Goal: Task Accomplishment & Management: Use online tool/utility

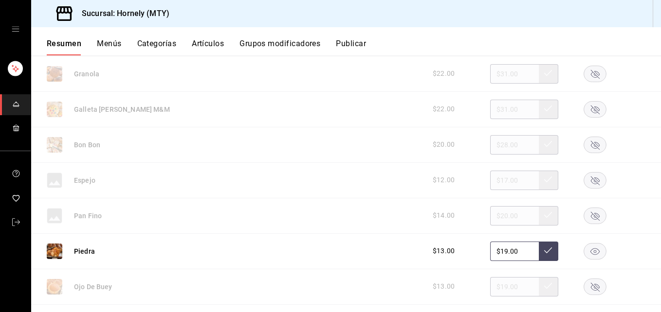
scroll to position [1314, 0]
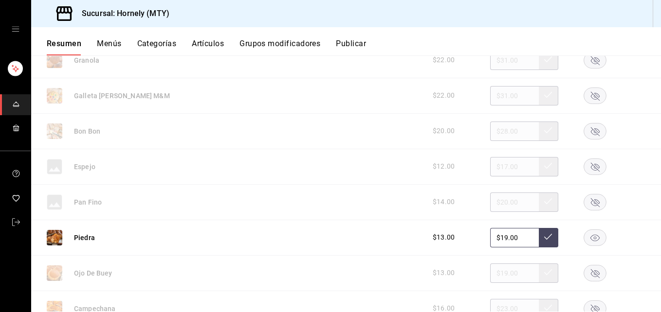
click at [496, 168] on rect "button" at bounding box center [595, 167] width 22 height 16
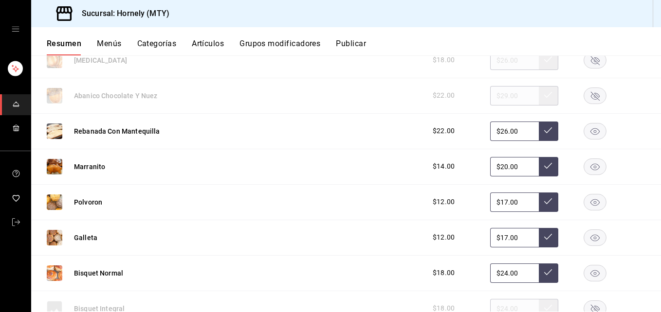
scroll to position [1606, 0]
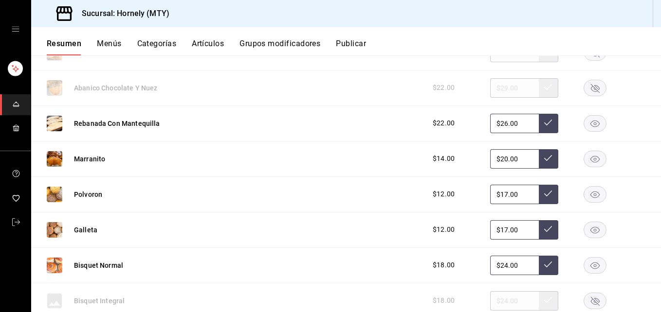
click at [496, 126] on icon "button" at bounding box center [594, 123] width 9 height 7
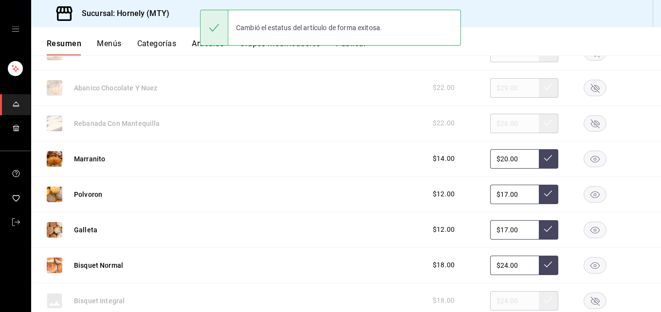
click at [496, 158] on rect "button" at bounding box center [595, 159] width 22 height 16
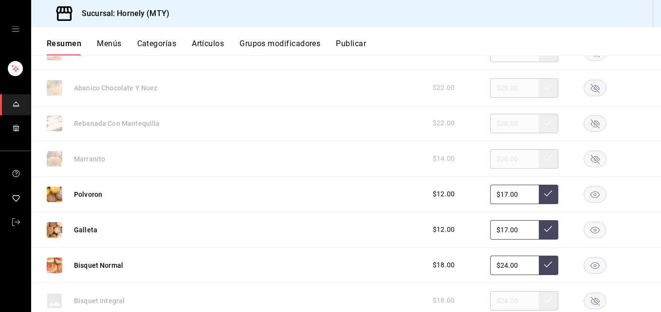
scroll to position [1752, 0]
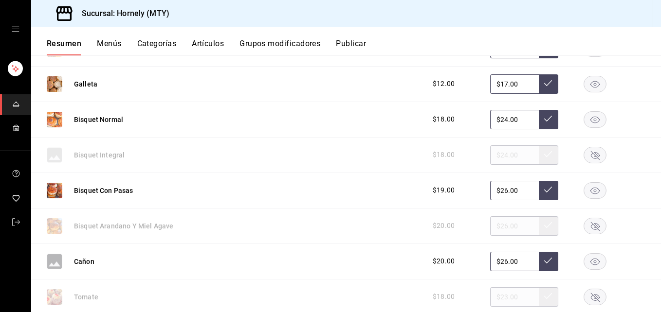
click at [496, 154] on rect "button" at bounding box center [595, 155] width 22 height 16
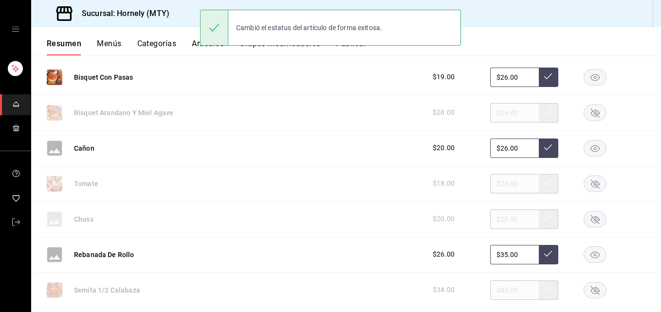
scroll to position [1898, 0]
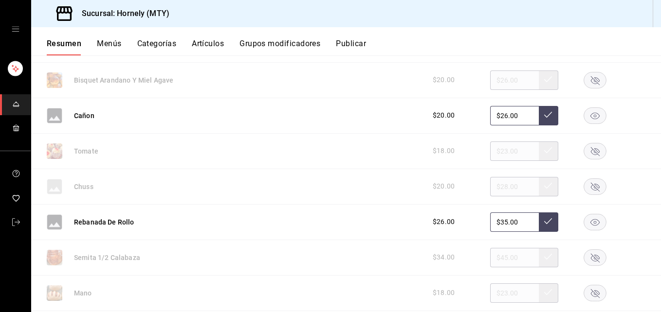
click at [496, 222] on rect "button" at bounding box center [595, 222] width 22 height 16
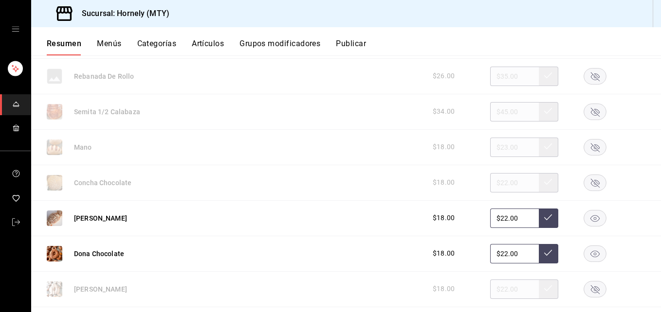
scroll to position [2190, 0]
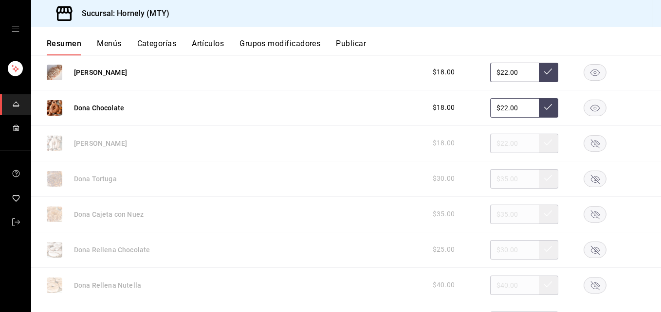
click at [496, 114] on rect "button" at bounding box center [595, 108] width 22 height 16
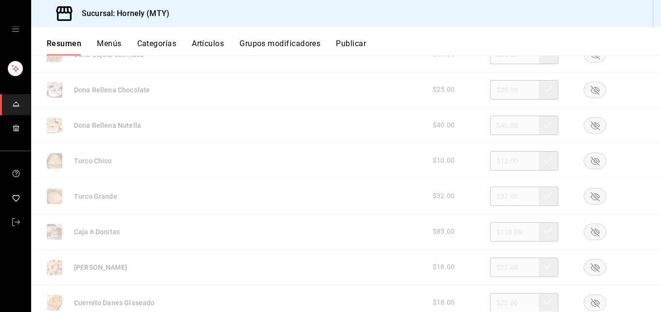
scroll to position [2336, 0]
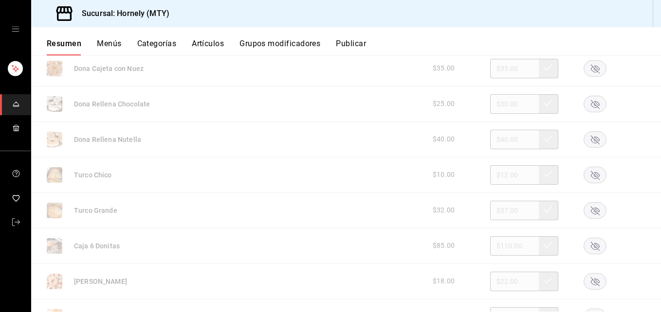
click at [496, 179] on icon "button" at bounding box center [595, 175] width 9 height 9
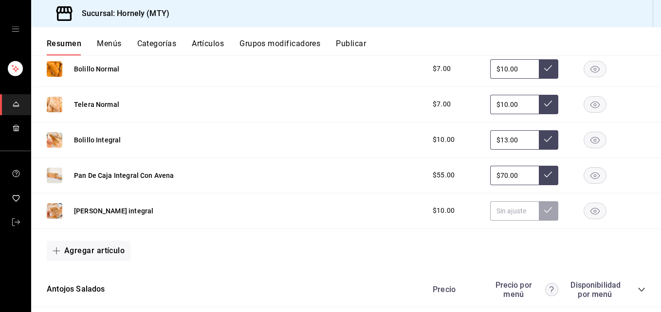
scroll to position [2920, 0]
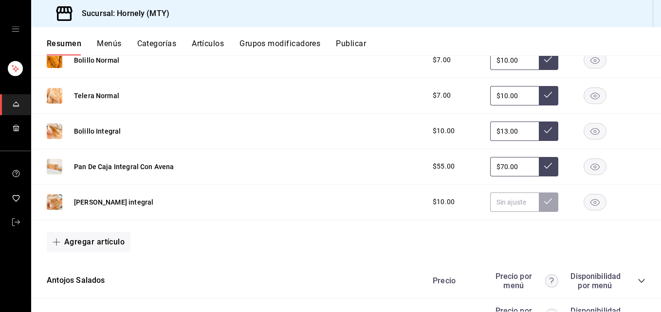
click at [496, 95] on rect "button" at bounding box center [595, 96] width 22 height 16
click at [496, 95] on div at bounding box center [594, 96] width 49 height 17
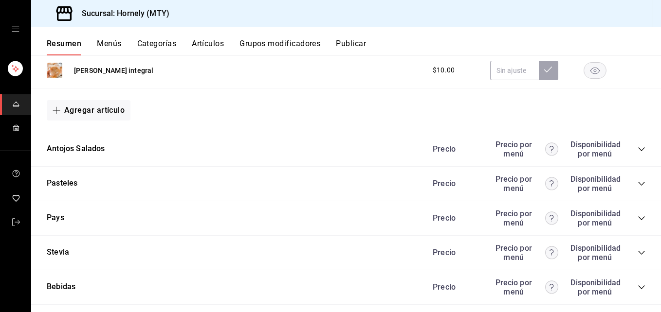
scroll to position [3066, 0]
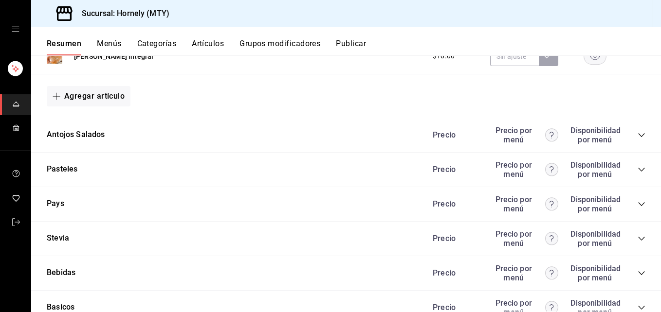
click at [496, 137] on icon "collapse-category-row" at bounding box center [642, 135] width 8 height 8
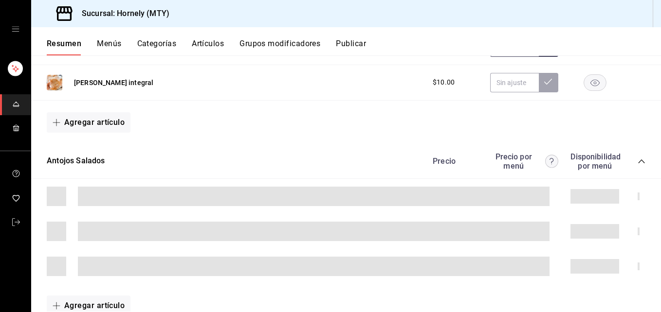
scroll to position [3025, 0]
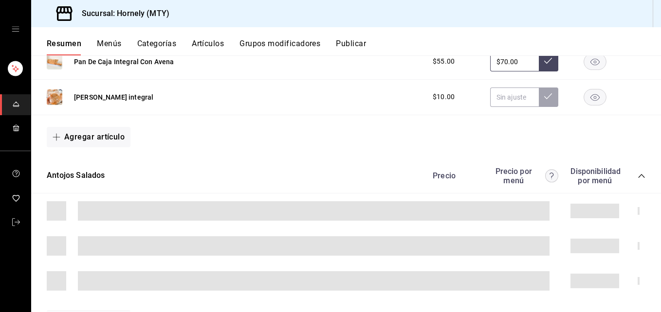
click at [496, 178] on icon "collapse-category-row" at bounding box center [642, 176] width 8 height 8
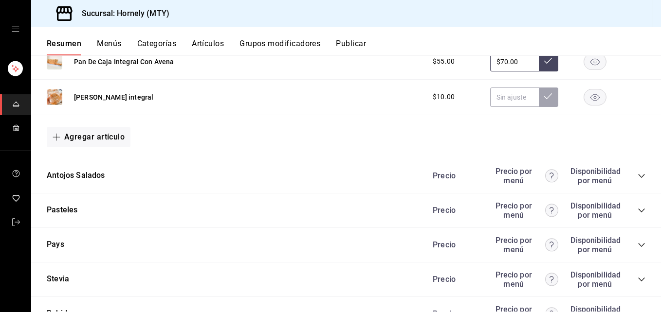
click at [496, 174] on icon "collapse-category-row" at bounding box center [642, 176] width 8 height 8
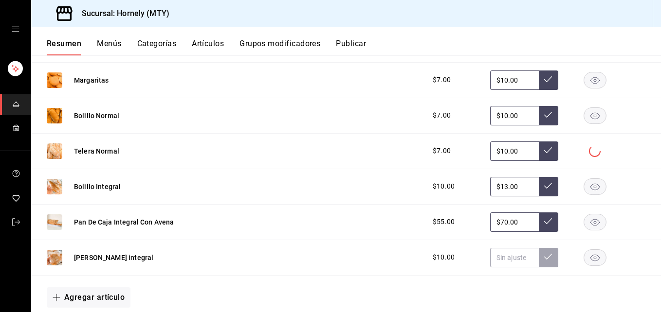
scroll to position [2879, 0]
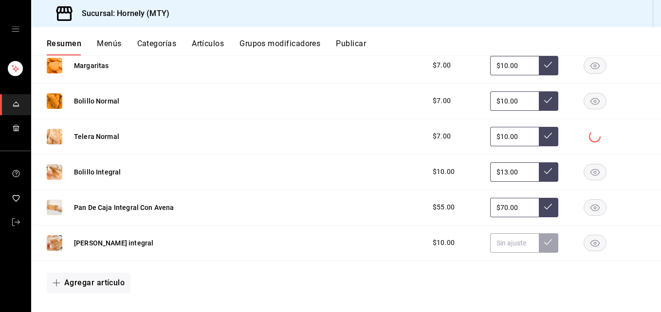
click at [388, 278] on div "Agregar artículo" at bounding box center [346, 283] width 599 height 20
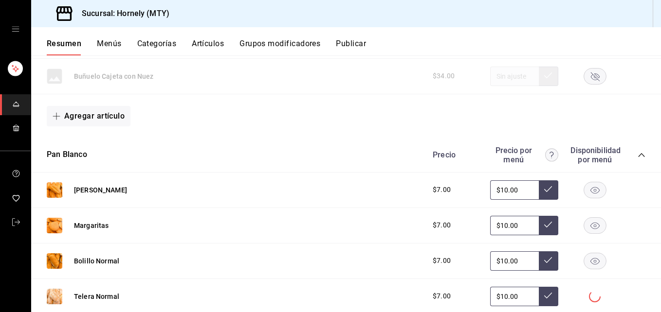
scroll to position [2733, 0]
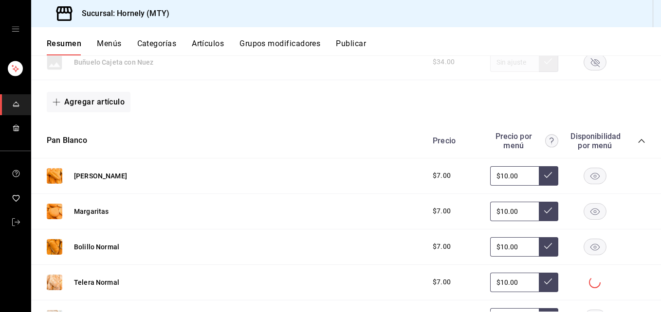
click at [496, 36] on div "Resumen Menús Categorías Artículos Grupos modificadores Publicar" at bounding box center [346, 41] width 630 height 28
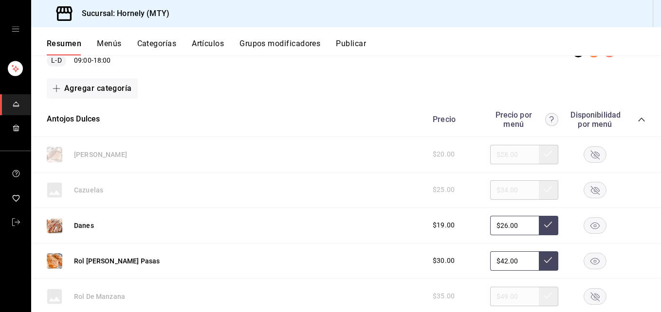
scroll to position [0, 0]
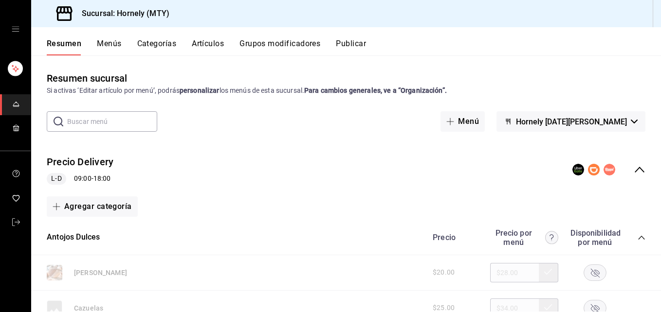
click at [355, 44] on button "Publicar" at bounding box center [351, 47] width 30 height 17
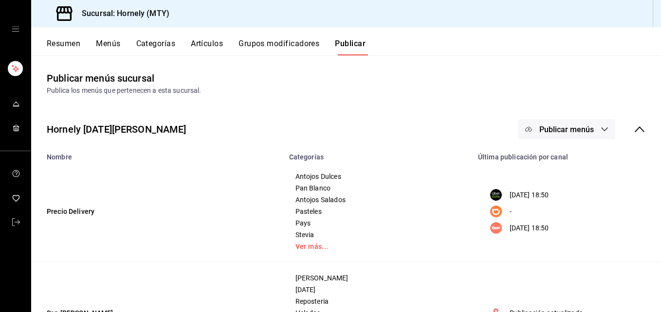
click at [496, 125] on span "Publicar menús" at bounding box center [566, 129] width 55 height 9
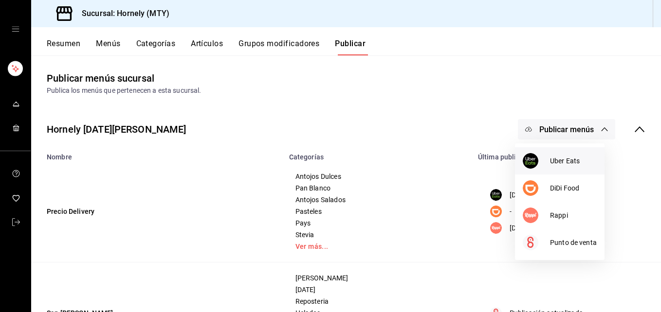
click at [496, 163] on img at bounding box center [531, 161] width 16 height 16
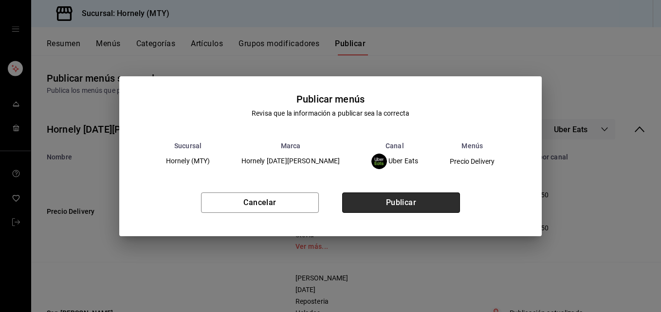
click at [427, 203] on button "Publicar" at bounding box center [401, 203] width 118 height 20
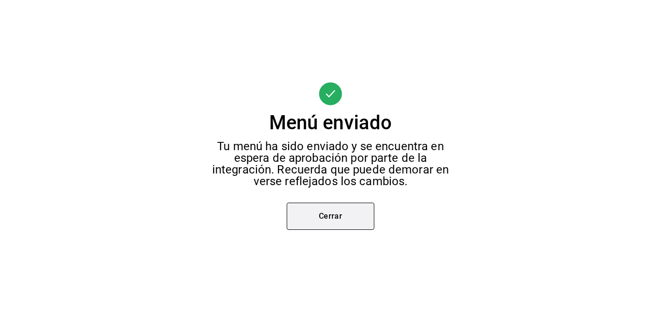
click at [316, 207] on button "Cerrar" at bounding box center [331, 216] width 88 height 27
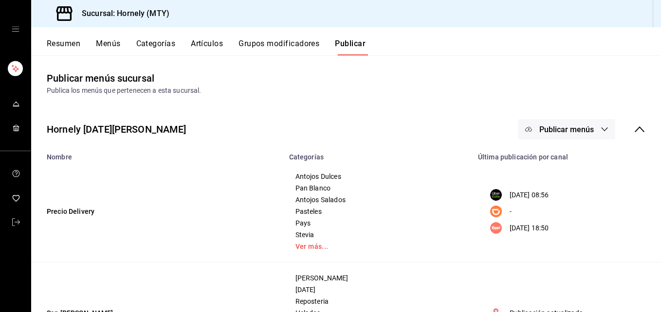
click at [496, 134] on span "Publicar menús" at bounding box center [566, 129] width 55 height 9
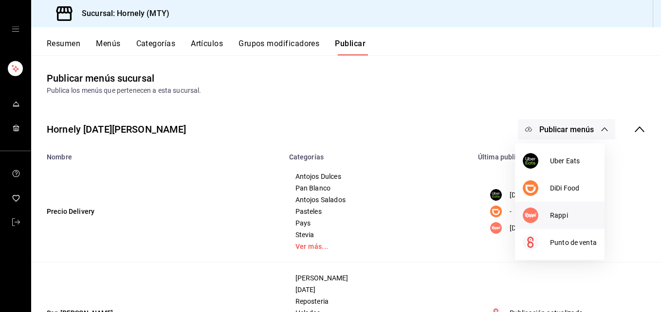
click at [496, 218] on img at bounding box center [531, 216] width 16 height 16
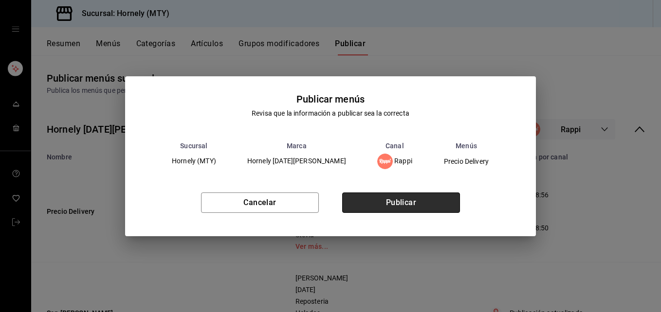
click at [434, 202] on button "Publicar" at bounding box center [401, 203] width 118 height 20
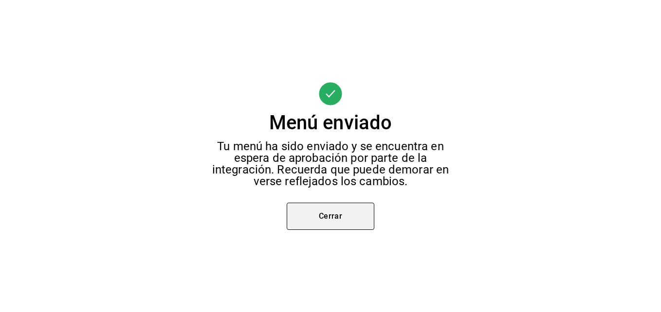
click at [340, 213] on button "Cerrar" at bounding box center [331, 216] width 88 height 27
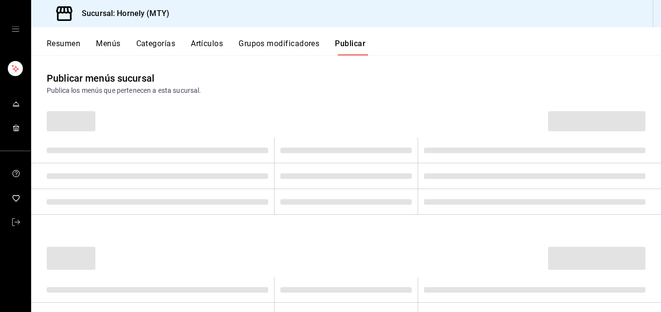
click at [340, 213] on div at bounding box center [330, 156] width 661 height 312
